Goal: Information Seeking & Learning: Understand process/instructions

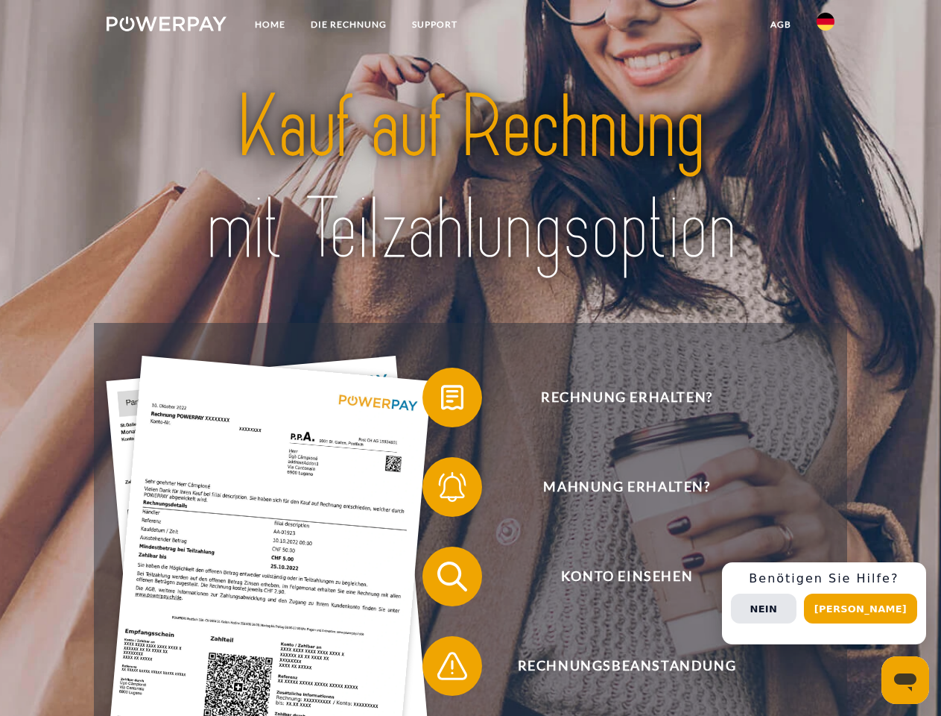
click at [166, 26] on img at bounding box center [167, 23] width 120 height 15
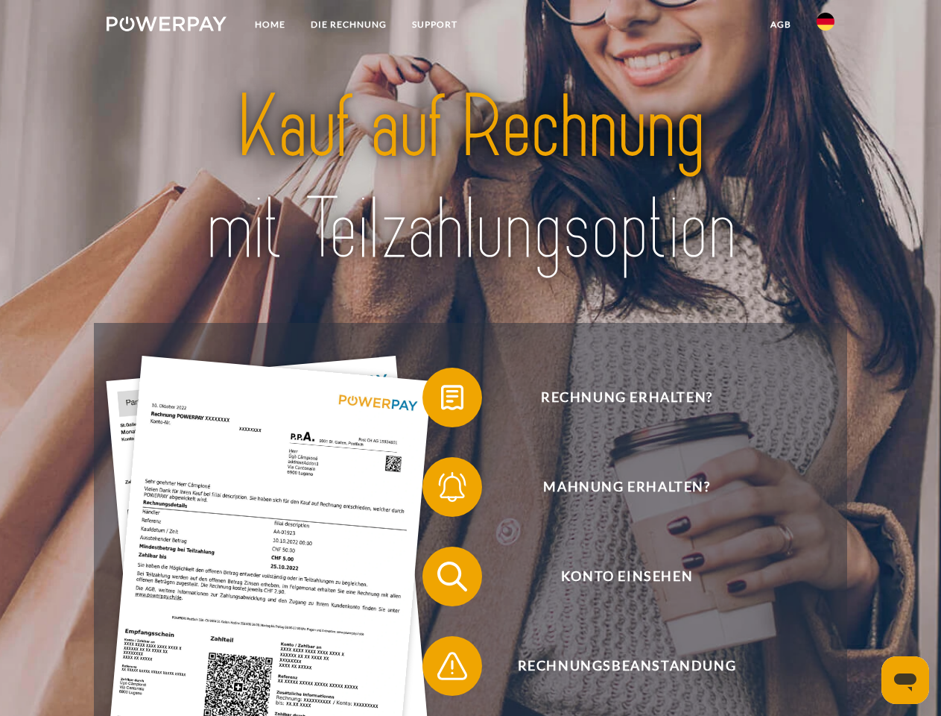
click at [826, 26] on img at bounding box center [826, 22] width 18 height 18
click at [780, 25] on link "agb" at bounding box center [781, 24] width 46 height 27
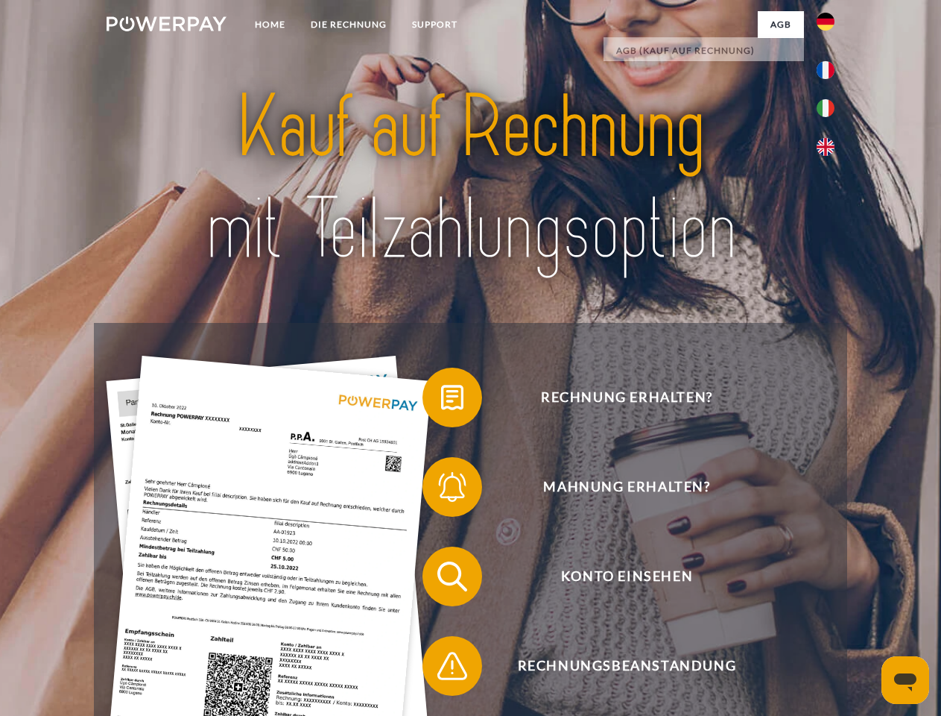
click at [441, 400] on span at bounding box center [430, 397] width 75 height 75
click at [441, 490] on span at bounding box center [430, 486] width 75 height 75
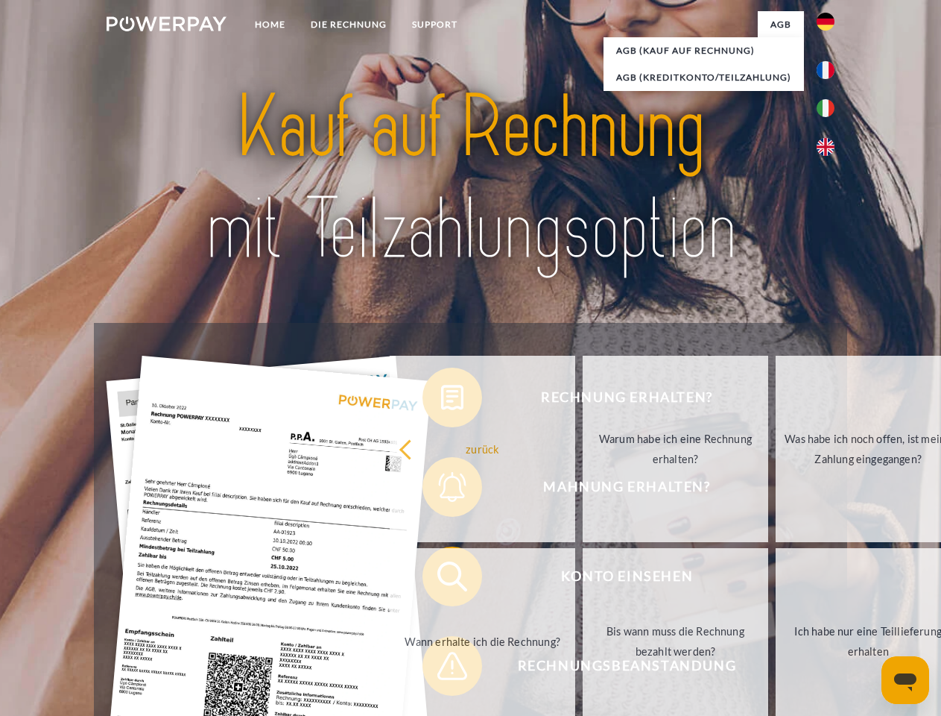
click at [583, 579] on link "Bis wann muss die Rechnung bezahlt werden?" at bounding box center [676, 641] width 186 height 186
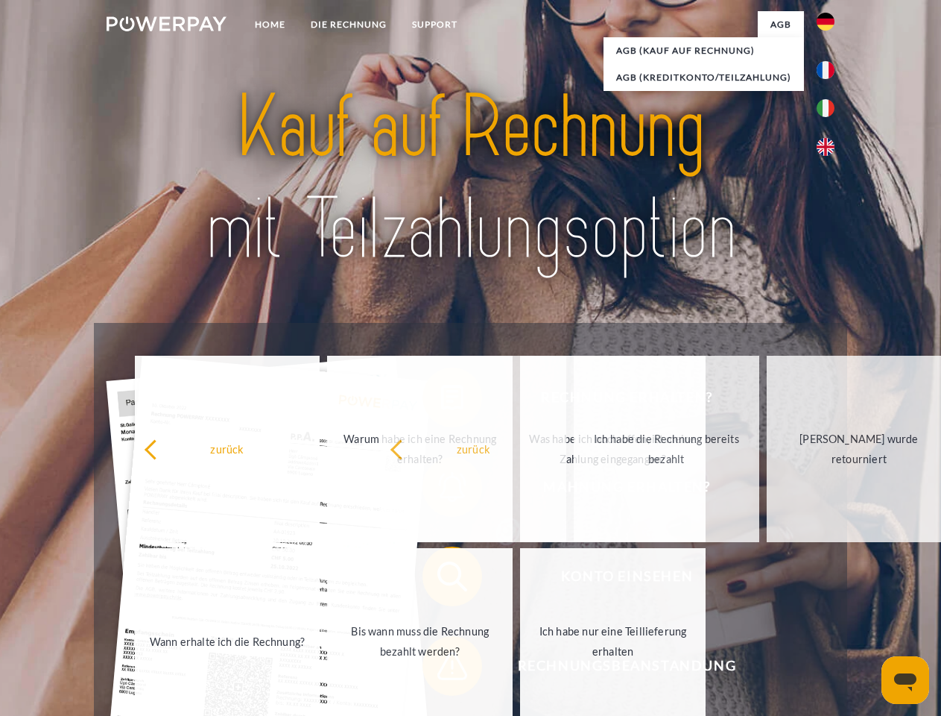
click at [441, 669] on span at bounding box center [430, 665] width 75 height 75
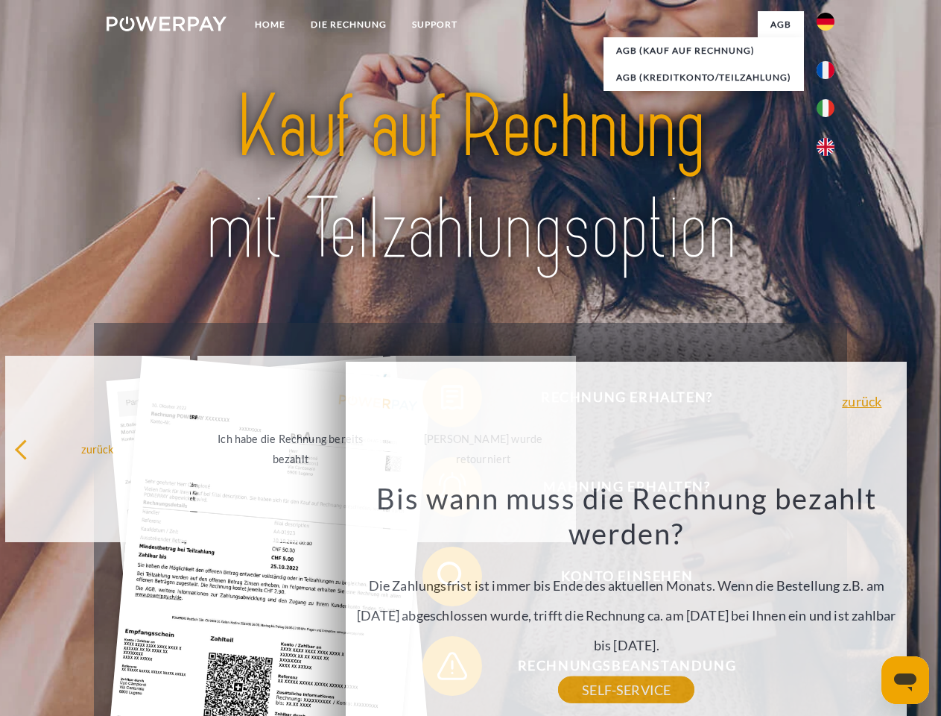
click at [830, 603] on div "Rechnung erhalten? Mahnung erhalten? Konto einsehen" at bounding box center [470, 621] width 753 height 596
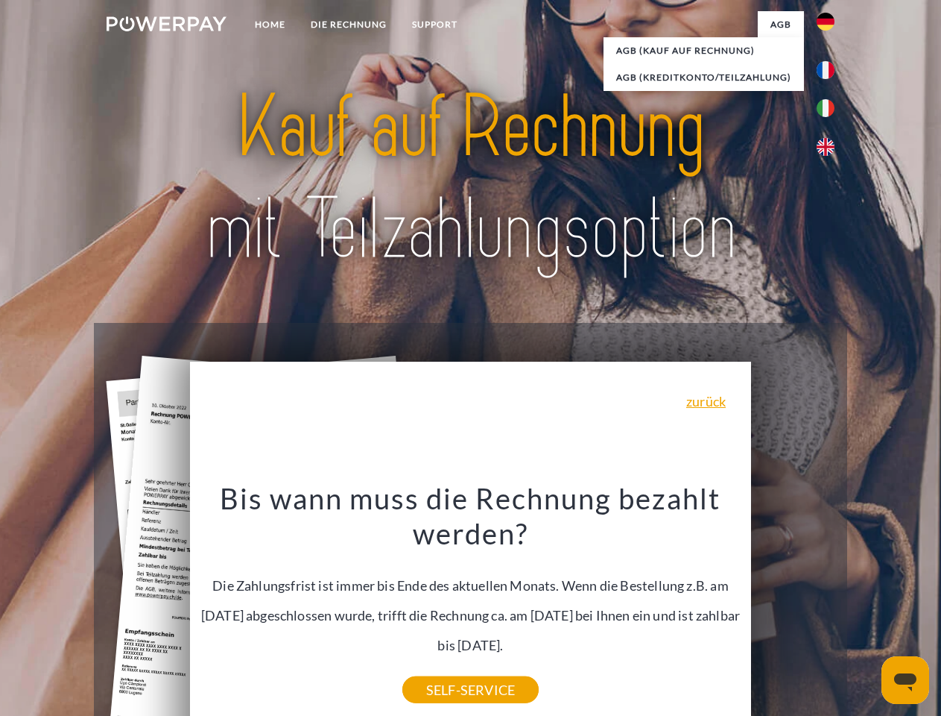
click at [793, 606] on span "Konto einsehen" at bounding box center [626, 576] width 365 height 60
click at [866, 608] on header "Home DIE RECHNUNG SUPPORT" at bounding box center [470, 514] width 941 height 1029
